Goal: Navigation & Orientation: Find specific page/section

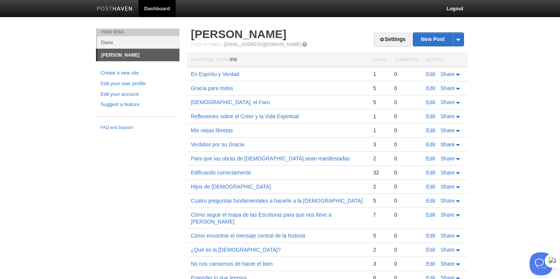
click at [459, 144] on icon at bounding box center [458, 145] width 4 height 2
click at [202, 143] on link "Vestidos por su Gracia" at bounding box center [218, 144] width 54 height 6
click at [218, 102] on link "[DEMOGRAPHIC_DATA], el Faro" at bounding box center [230, 102] width 79 height 6
click at [226, 89] on link "Gracia para todos" at bounding box center [212, 88] width 42 height 6
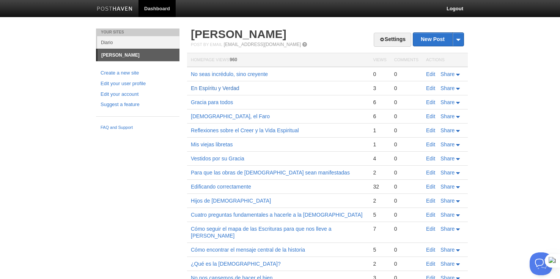
click at [234, 90] on link "En Espíritu y Verdad" at bounding box center [215, 88] width 49 height 6
click at [255, 74] on link "No seas incrédulo, sino creyente" at bounding box center [229, 74] width 77 height 6
click at [228, 90] on link "En Espíritu y Verdad" at bounding box center [215, 88] width 49 height 6
